Goal: Communication & Community: Answer question/provide support

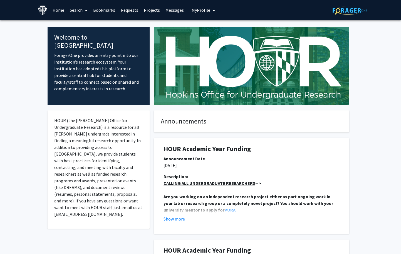
click at [109, 10] on link "Bookmarks" at bounding box center [104, 9] width 28 height 19
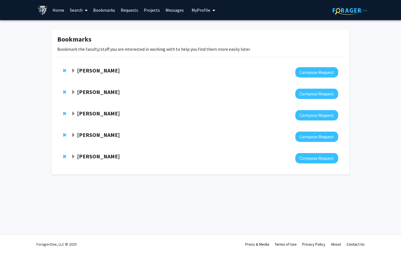
click at [96, 131] on div "Kristine Glunde Compose Request" at bounding box center [200, 136] width 287 height 21
click at [104, 133] on strong "[PERSON_NAME]" at bounding box center [98, 134] width 43 height 7
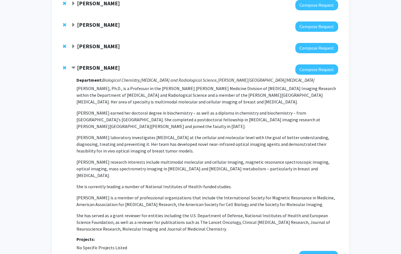
scroll to position [68, 0]
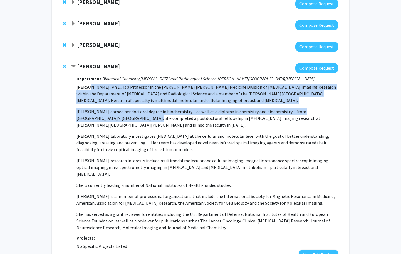
drag, startPoint x: 86, startPoint y: 88, endPoint x: 112, endPoint y: 120, distance: 41.8
click at [112, 120] on p "Kristine Glunde, Ph.D., is a Professor in the Johns Hopkins Medicine Division o…" at bounding box center [208, 156] width 262 height 147
click at [112, 120] on p "[PERSON_NAME] earned her doctoral degree in biochemistry – as well as a diploma…" at bounding box center [208, 118] width 262 height 20
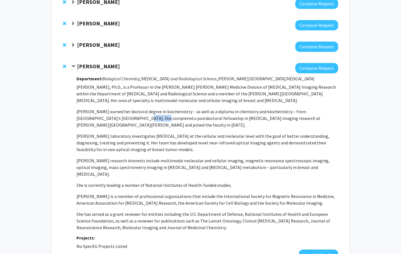
click at [112, 120] on p "[PERSON_NAME] earned her doctoral degree in biochemistry – as well as a diploma…" at bounding box center [208, 118] width 262 height 20
click at [122, 132] on p "[PERSON_NAME] laboratory investigates [MEDICAL_DATA] at the cellular and molecu…" at bounding box center [208, 142] width 262 height 20
click at [134, 141] on p "[PERSON_NAME] laboratory investigates [MEDICAL_DATA] at the cellular and molecu…" at bounding box center [208, 142] width 262 height 20
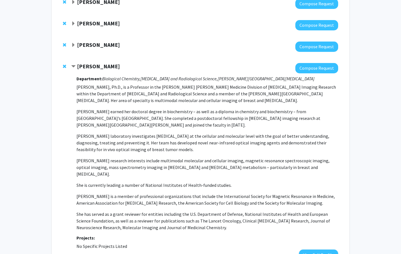
click at [131, 142] on p "[PERSON_NAME] laboratory investigates [MEDICAL_DATA] at the cellular and molecu…" at bounding box center [208, 142] width 262 height 20
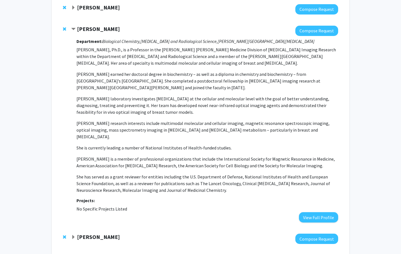
scroll to position [76, 0]
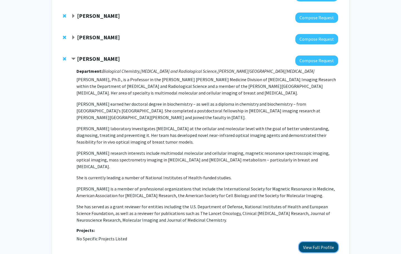
click at [330, 242] on button "View Full Profile" at bounding box center [318, 247] width 39 height 10
click at [103, 39] on strong "Margaret Johnson" at bounding box center [98, 37] width 43 height 7
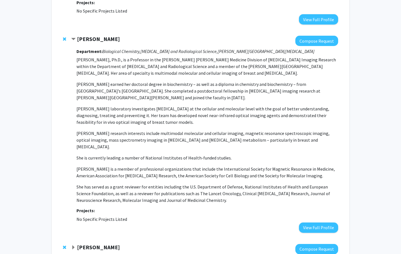
scroll to position [181, 0]
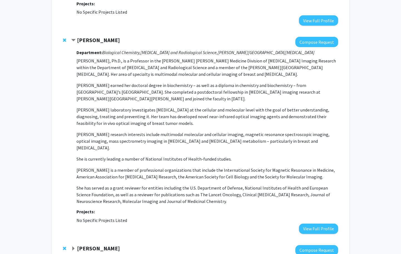
click at [62, 41] on div "Kristine Glunde Compose Request Department: Biological Chemistry, Radiology and…" at bounding box center [200, 135] width 287 height 208
click at [65, 41] on span "Remove Kristine Glunde from bookmarks" at bounding box center [64, 40] width 3 height 4
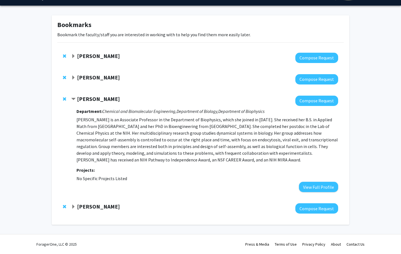
click at [96, 99] on strong "Margaret Johnson" at bounding box center [98, 98] width 43 height 7
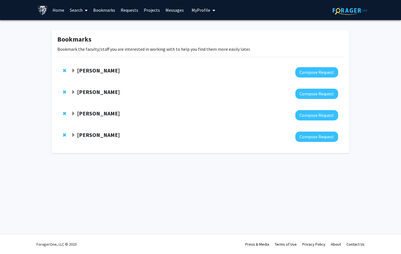
click at [132, 13] on link "Requests" at bounding box center [129, 9] width 23 height 19
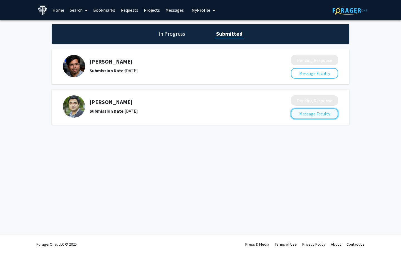
click at [312, 116] on button "Message Faculty" at bounding box center [314, 113] width 47 height 11
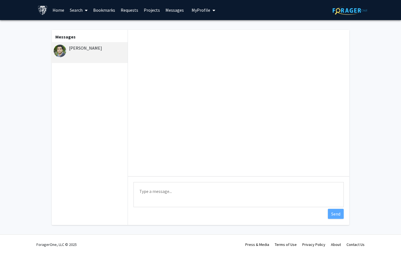
click at [163, 198] on textarea "Type a message" at bounding box center [239, 194] width 210 height 25
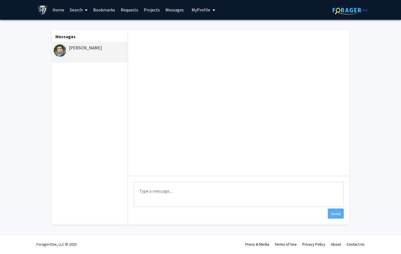
paste textarea "Hello Dr. Gracias, This is a follow-up to my previous email regarding any resea…"
click at [143, 201] on textarea "Hello Dr. Gracias, This is a follow-up to my previous email regarding any resea…" at bounding box center [239, 193] width 210 height 25
click at [143, 203] on textarea "Hello Dr. Gracias, This is a follow-up to my previous email regarding any resea…" at bounding box center [239, 193] width 210 height 25
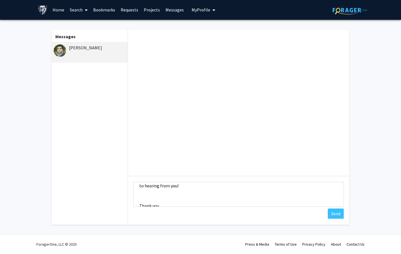
click at [146, 201] on textarea "Hello Dr. Gracias, This is a follow-up to my previous email regarding any resea…" at bounding box center [239, 193] width 210 height 25
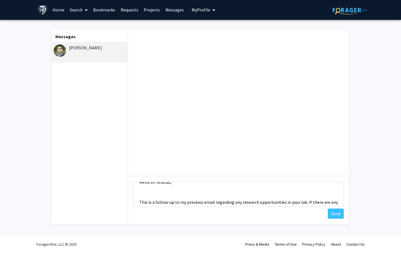
scroll to position [12, 0]
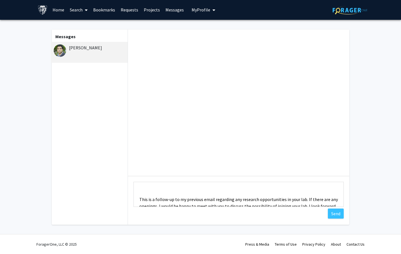
click at [145, 193] on textarea "Hello Dr. Gracias, This is a follow-up to my previous email regarding any resea…" at bounding box center [239, 193] width 210 height 25
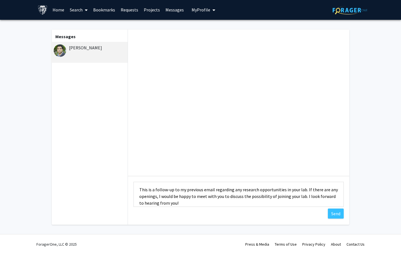
scroll to position [16, 0]
click at [208, 187] on textarea "Hello Dr. Gracias, This is a follow-up to my previous email regarding any resea…" at bounding box center [239, 193] width 210 height 25
click at [205, 189] on textarea "Hello Dr. Gracias, This is a follow-up to my previous email regarding any resea…" at bounding box center [239, 193] width 210 height 25
click at [206, 187] on textarea "Hello Dr. Gracias, This is a follow-up to my previous email regarding any resea…" at bounding box center [239, 193] width 210 height 25
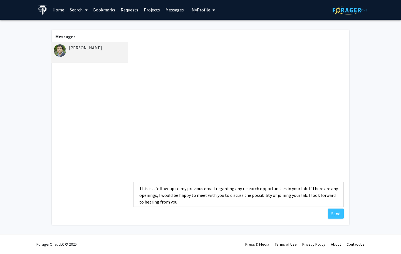
click at [206, 187] on textarea "Hello Dr. Gracias, This is a follow-up to my previous email regarding any resea…" at bounding box center [239, 193] width 210 height 25
click at [195, 194] on textarea "Hello Dr. Gracias, This is a follow-up to my previous request regarding any res…" at bounding box center [239, 193] width 210 height 25
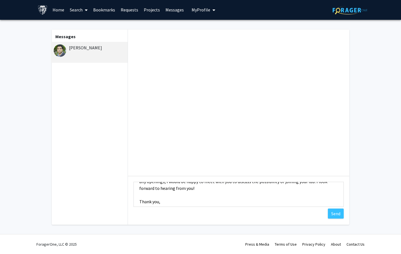
scroll to position [40, 0]
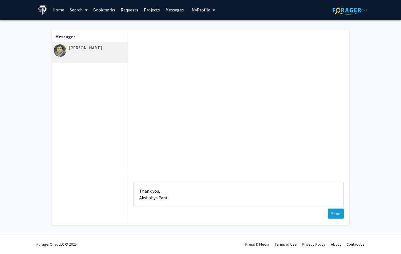
type textarea "Hello Dr. Gracias, This is a follow-up to my previous request regarding any res…"
click at [333, 216] on button "Send" at bounding box center [336, 213] width 16 height 10
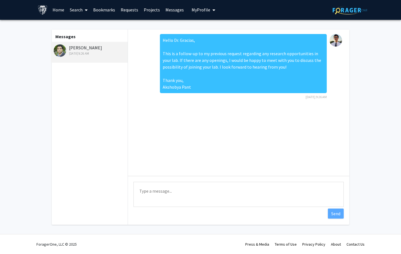
scroll to position [0, 0]
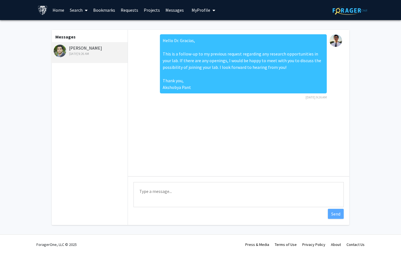
click at [164, 8] on link "Messages" at bounding box center [175, 9] width 24 height 19
click at [124, 14] on link "Requests" at bounding box center [129, 9] width 23 height 19
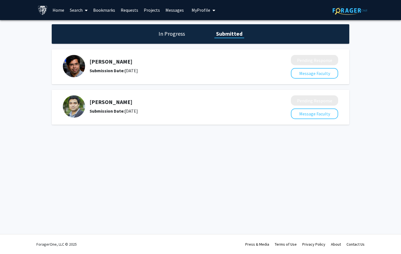
click at [163, 37] on h1 "In Progress" at bounding box center [172, 34] width 30 height 8
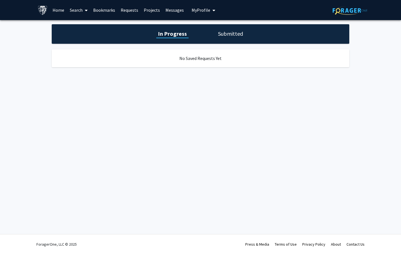
click at [237, 37] on h1 "Submitted" at bounding box center [230, 34] width 28 height 8
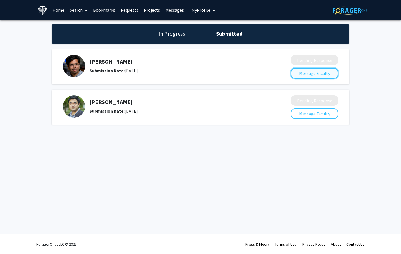
click at [298, 72] on button "Message Faculty" at bounding box center [314, 73] width 47 height 11
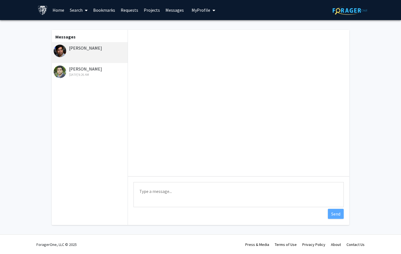
click at [185, 187] on textarea "Type a message" at bounding box center [239, 194] width 210 height 25
paste textarea "Hello Dr. Barman, This is a follow-up to my previous email regarding any resear…"
click at [143, 196] on textarea "Hello Dr. Barman, This is a follow-up to my previous email regarding any resear…" at bounding box center [239, 194] width 210 height 25
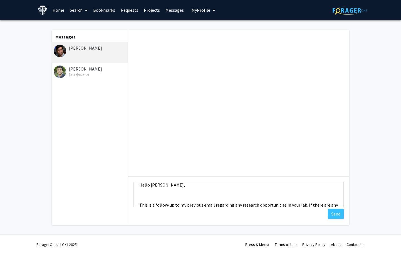
click at [146, 198] on textarea "Hello Dr. Barman, This is a follow-up to my previous email regarding any resear…" at bounding box center [239, 194] width 210 height 25
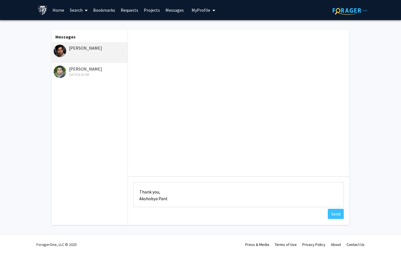
scroll to position [40, 0]
type textarea "Hello Dr. Barman, This is a follow-up to my previous email regarding any resear…"
click at [331, 215] on button "Send" at bounding box center [336, 213] width 16 height 10
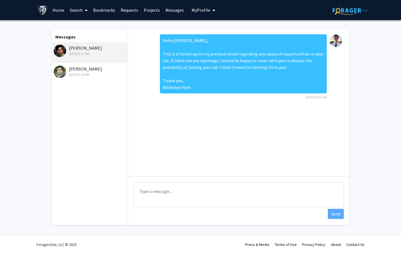
click at [236, 56] on div "Hello Dr. Barman, This is a follow-up to my previous email regarding any resear…" at bounding box center [243, 63] width 167 height 59
click at [253, 85] on div "Hello Dr. Barman, This is a follow-up to my previous email regarding any resear…" at bounding box center [243, 63] width 167 height 59
click at [86, 71] on div "David Gracias Aug 12, 2025 9:26 AM" at bounding box center [90, 71] width 73 height 12
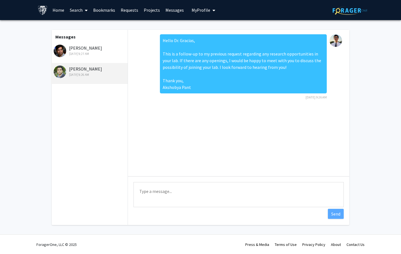
click at [82, 54] on div "Aug 12, 2025 9:27 AM" at bounding box center [90, 53] width 73 height 5
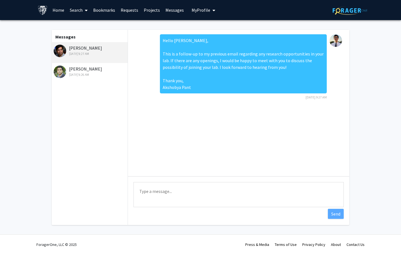
click at [85, 68] on div "David Gracias Aug 12, 2025 9:26 AM" at bounding box center [90, 71] width 73 height 12
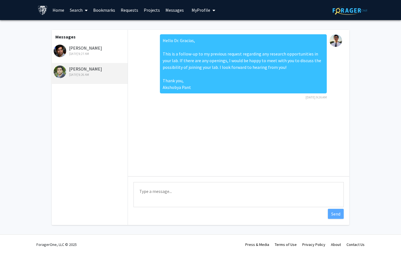
click at [84, 53] on div "Aug 12, 2025 9:27 AM" at bounding box center [90, 53] width 73 height 5
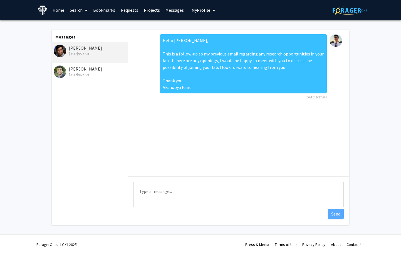
click at [85, 72] on div "David Gracias Aug 12, 2025 9:26 AM" at bounding box center [90, 71] width 73 height 12
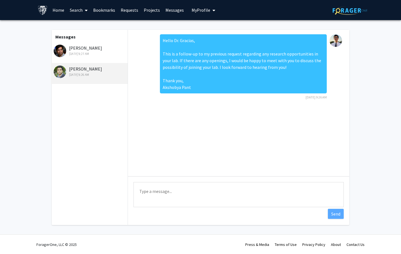
click at [83, 54] on div "Aug 12, 2025 9:27 AM" at bounding box center [90, 53] width 73 height 5
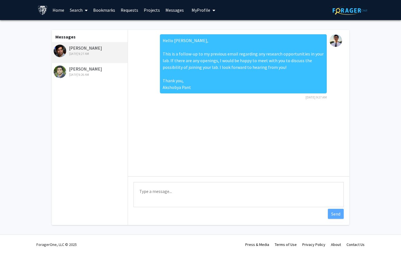
click at [83, 69] on div "David Gracias Aug 12, 2025 9:26 AM" at bounding box center [90, 71] width 73 height 12
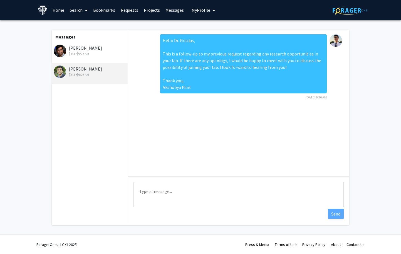
click at [80, 53] on div "Aug 12, 2025 9:27 AM" at bounding box center [90, 53] width 73 height 5
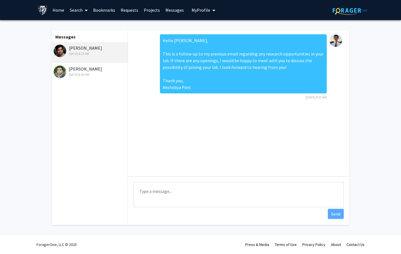
click at [83, 68] on div "David Gracias Aug 12, 2025 9:26 AM" at bounding box center [90, 71] width 73 height 12
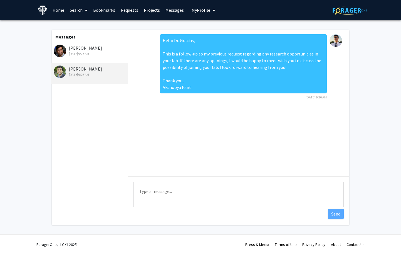
click at [83, 51] on div "Ishan Barman Aug 12, 2025 9:27 AM" at bounding box center [90, 51] width 73 height 12
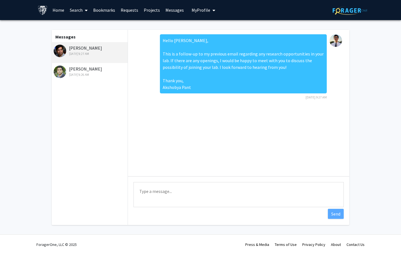
click at [133, 11] on link "Requests" at bounding box center [129, 9] width 23 height 19
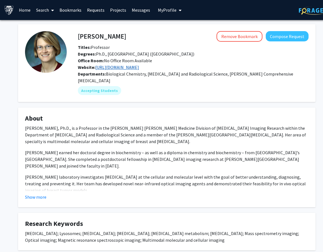
click at [116, 66] on link "[URL][DOMAIN_NAME]" at bounding box center [117, 68] width 44 height 6
